Goal: Navigation & Orientation: Find specific page/section

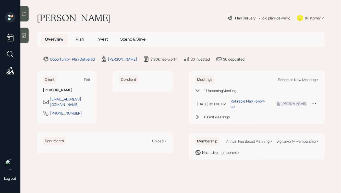
click at [80, 38] on span "Plan" at bounding box center [80, 39] width 8 height 6
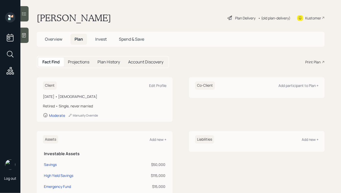
click at [60, 40] on span "Overview" at bounding box center [53, 39] width 17 height 6
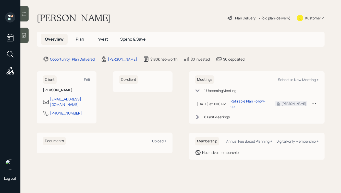
click at [229, 56] on div "$0 deposited" at bounding box center [230, 59] width 29 height 6
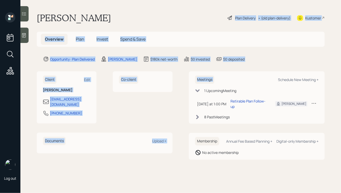
drag, startPoint x: 275, startPoint y: 68, endPoint x: 170, endPoint y: 0, distance: 124.4
click at [174, 3] on main "Scott Beasley Plan Delivery • (old plan-delivery) Kustomer Overview Plan Invest…" at bounding box center [180, 96] width 321 height 193
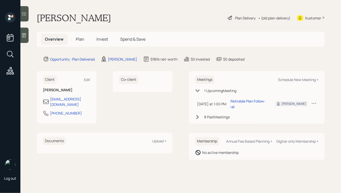
click at [167, 5] on main "Scott Beasley Plan Delivery • (old plan-delivery) Kustomer Overview Plan Invest…" at bounding box center [180, 96] width 321 height 193
